Goal: Navigation & Orientation: Find specific page/section

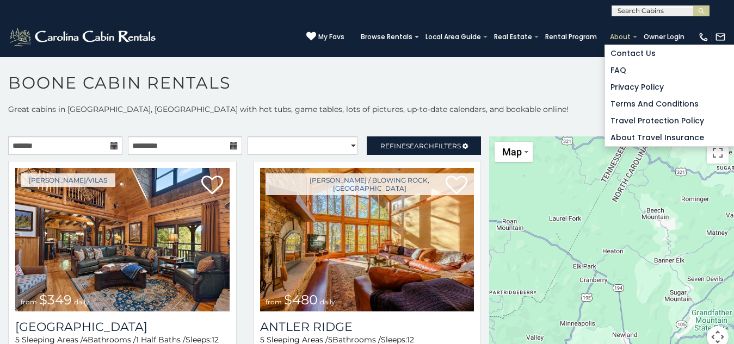
scroll to position [6, 0]
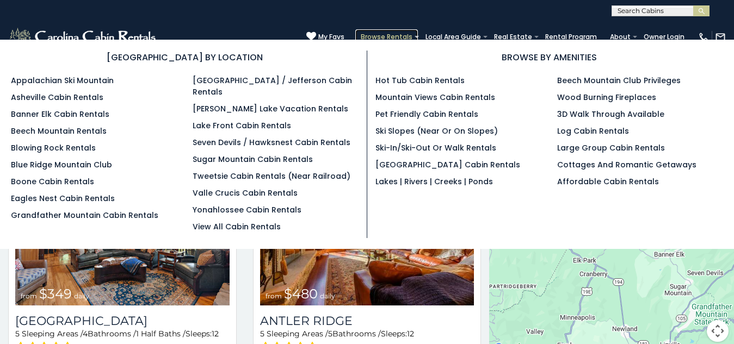
click at [355, 29] on link "Browse Rentals" at bounding box center [386, 36] width 63 height 15
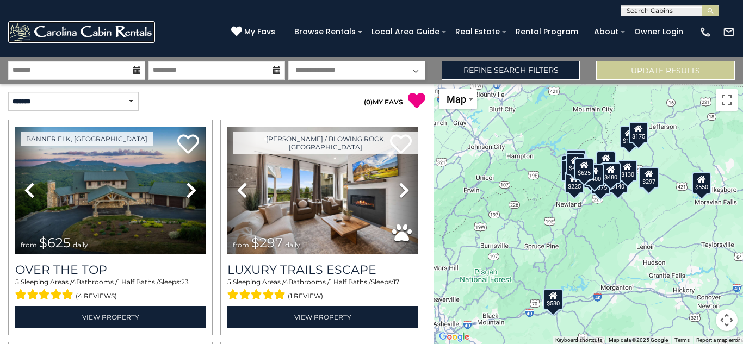
click at [26, 25] on img at bounding box center [81, 32] width 147 height 22
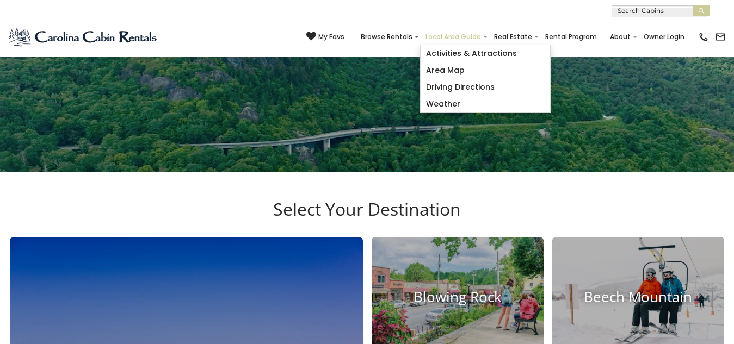
scroll to position [177, 0]
